Goal: Communication & Community: Ask a question

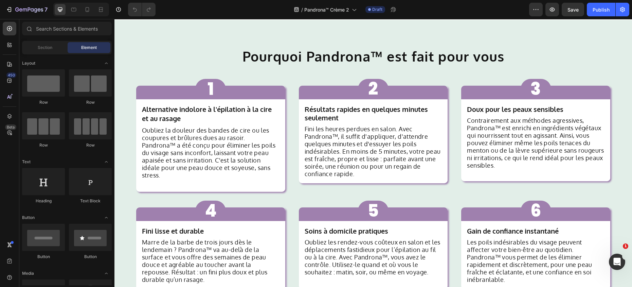
scroll to position [680, 0]
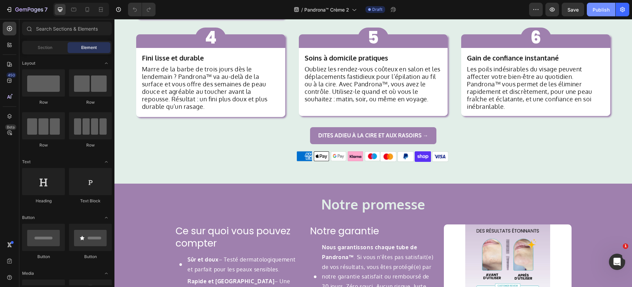
click at [606, 9] on div "Publish" at bounding box center [601, 9] width 17 height 7
click at [497, 194] on h2 "Notre promesse" at bounding box center [373, 203] width 518 height 19
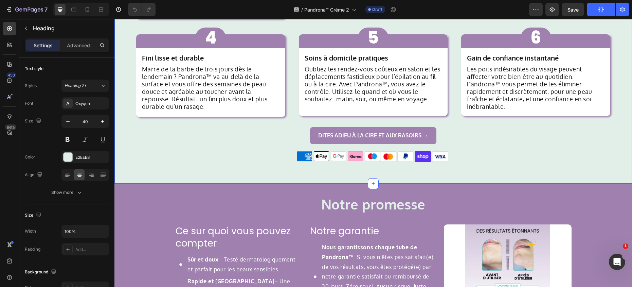
click at [507, 144] on div "Pourquoi Pandrona™ est fait pour vous Heading 1 Button Row Alternative indolore…" at bounding box center [373, 20] width 518 height 292
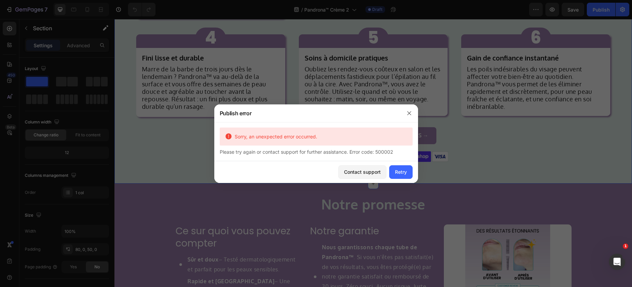
click at [306, 153] on div "Please try again or contact support for further assistance. Error code: 500002" at bounding box center [316, 151] width 193 height 7
click at [284, 130] on div "Sorry, an unexpected error occurred." at bounding box center [316, 136] width 193 height 18
click at [277, 137] on div "Sorry, an unexpected error occurred." at bounding box center [319, 136] width 175 height 7
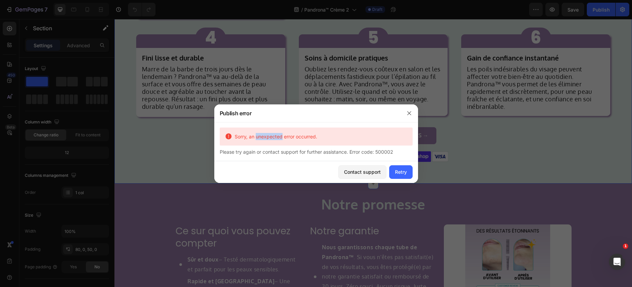
click at [277, 137] on div "Sorry, an unexpected error occurred." at bounding box center [319, 136] width 175 height 7
copy div "Sorry, an unexpected error occurred."
click at [409, 111] on icon "button" at bounding box center [409, 112] width 5 height 5
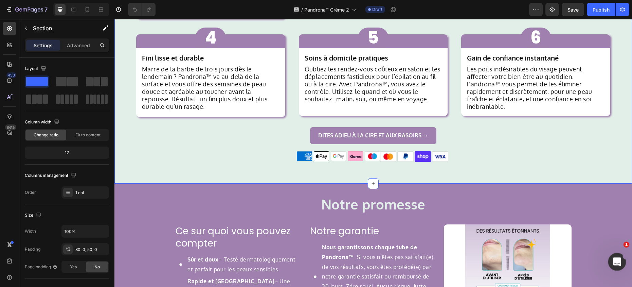
drag, startPoint x: 616, startPoint y: 261, endPoint x: 1217, endPoint y: 515, distance: 652.4
click at [616, 261] on icon "Open Intercom Messenger" at bounding box center [616, 260] width 11 height 11
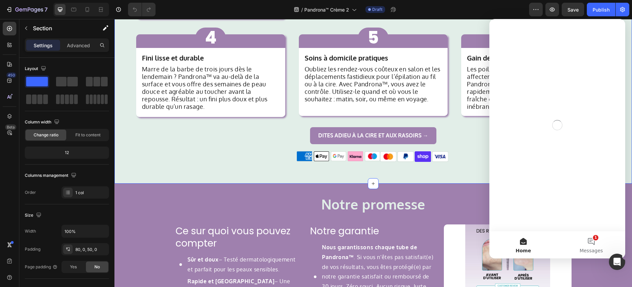
scroll to position [0, 0]
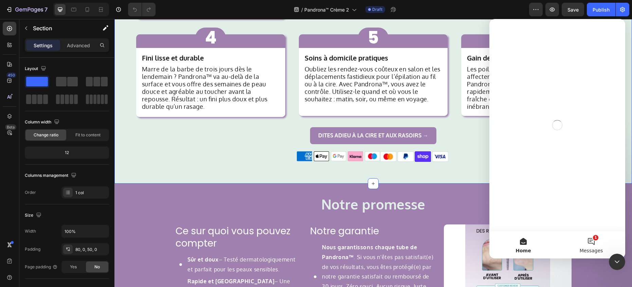
click at [608, 240] on button "1 Messages" at bounding box center [592, 244] width 68 height 27
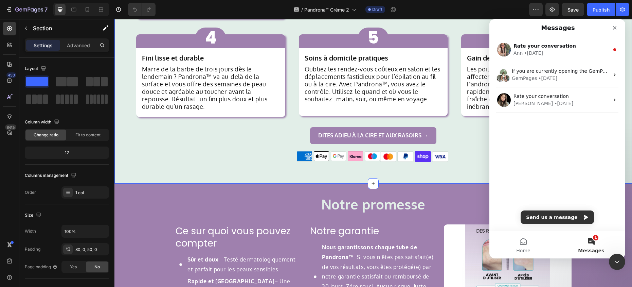
click at [590, 240] on button "1 Messages" at bounding box center [592, 244] width 68 height 27
click at [544, 215] on button "Send us a message" at bounding box center [557, 217] width 73 height 14
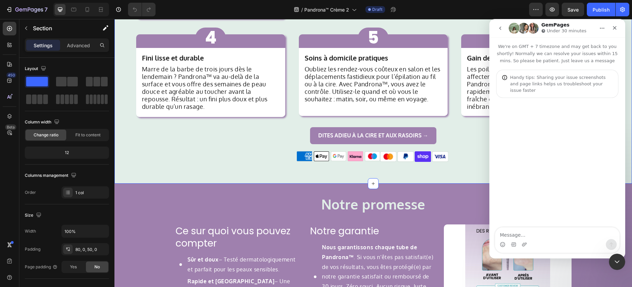
click at [528, 232] on textarea "Message…" at bounding box center [557, 233] width 124 height 12
type textarea "Sorry, an unexpected error occurred."
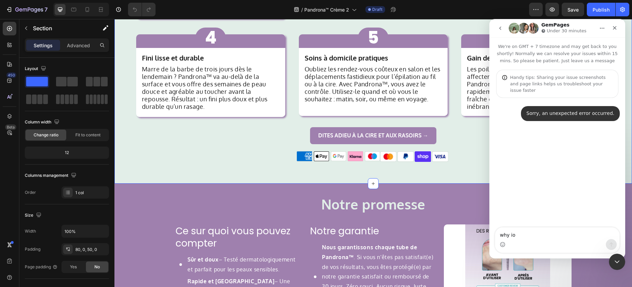
type textarea "why io"
type textarea "why i cannot publish the page?"
